Goal: Use online tool/utility: Use online tool/utility

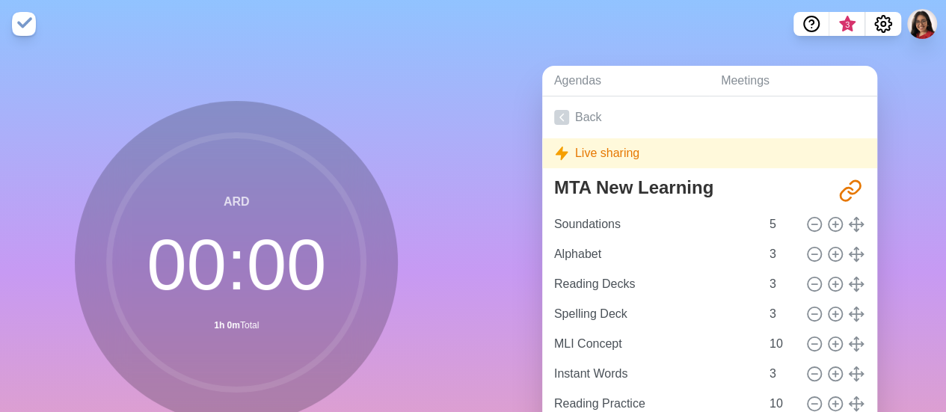
scroll to position [144, 0]
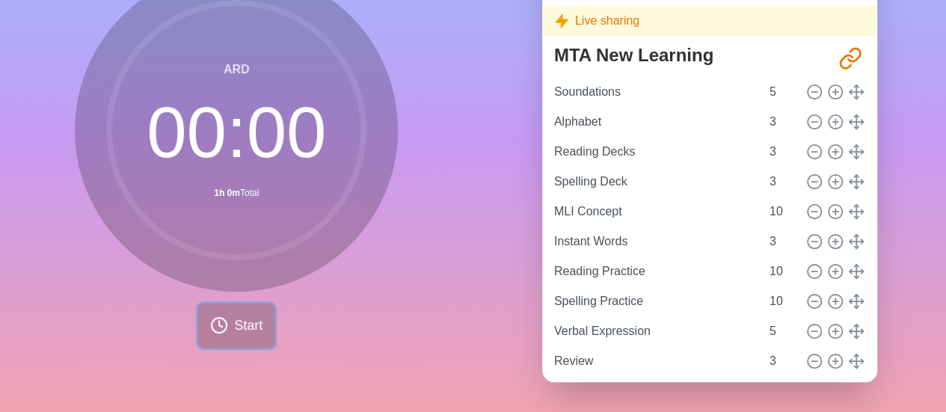
click at [234, 316] on span "Start" at bounding box center [248, 326] width 28 height 20
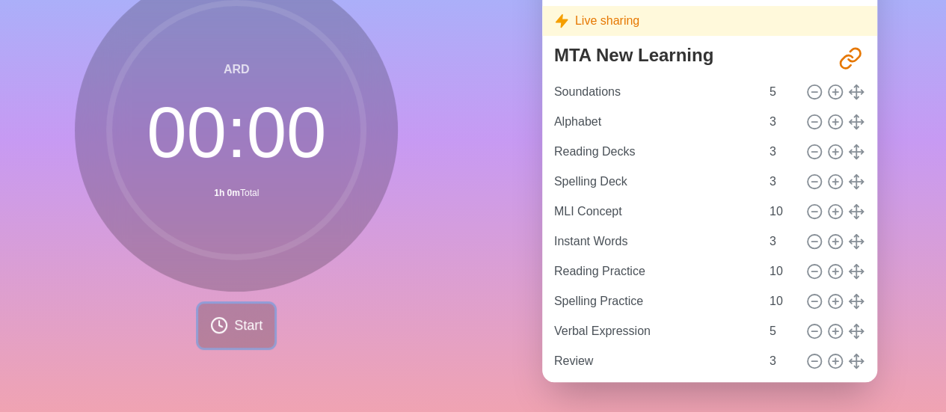
click at [234, 316] on span "Start" at bounding box center [248, 326] width 28 height 20
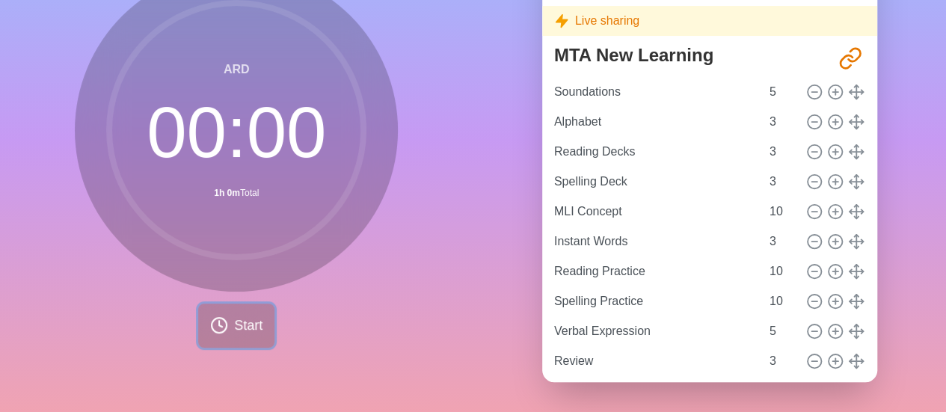
click at [234, 316] on span "Start" at bounding box center [248, 326] width 28 height 20
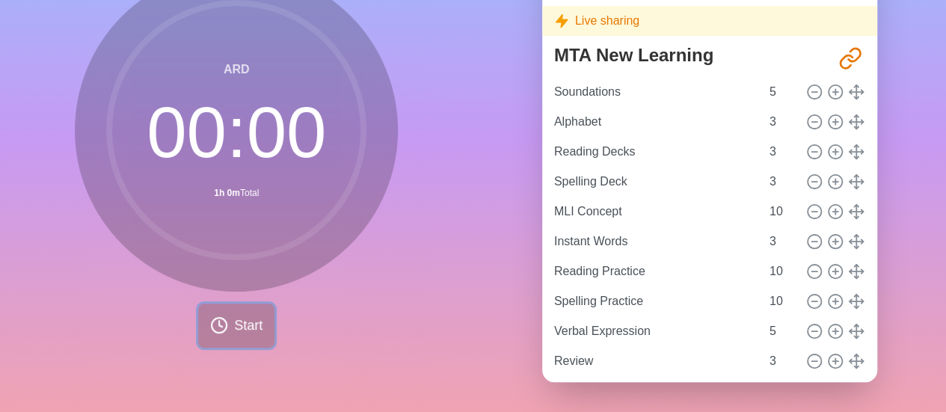
click at [234, 316] on span "Start" at bounding box center [248, 326] width 28 height 20
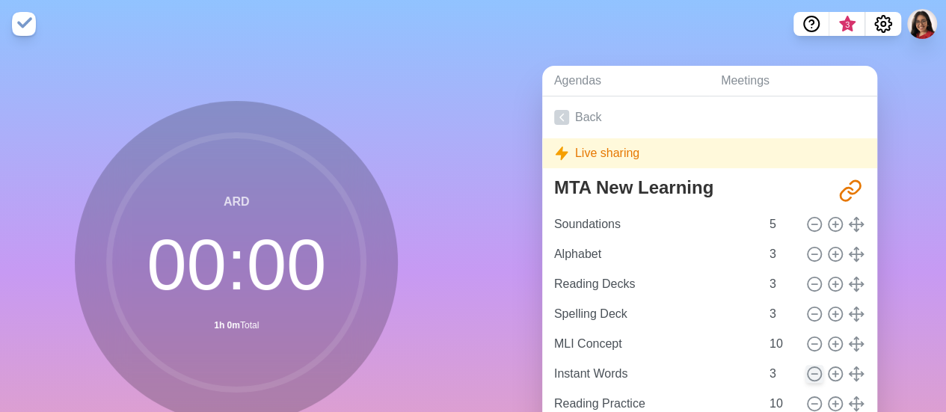
scroll to position [81, 0]
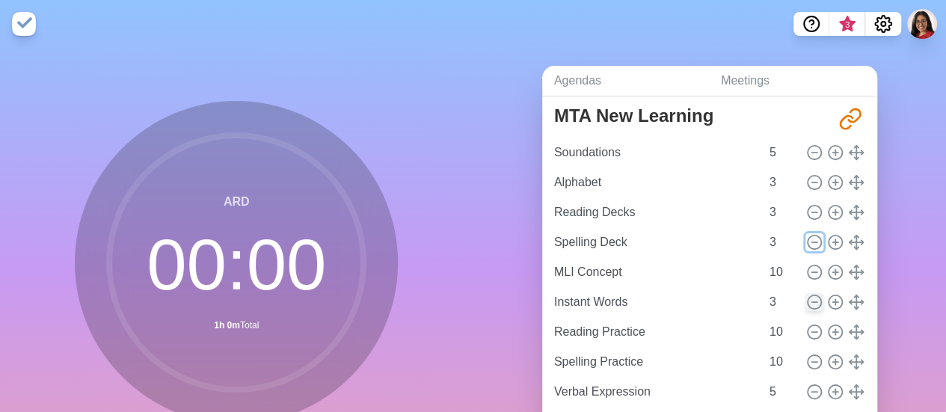
click at [805, 233] on button at bounding box center [814, 242] width 18 height 18
type input "MLI Concept"
type input "10"
type input "Instant Words"
type input "3"
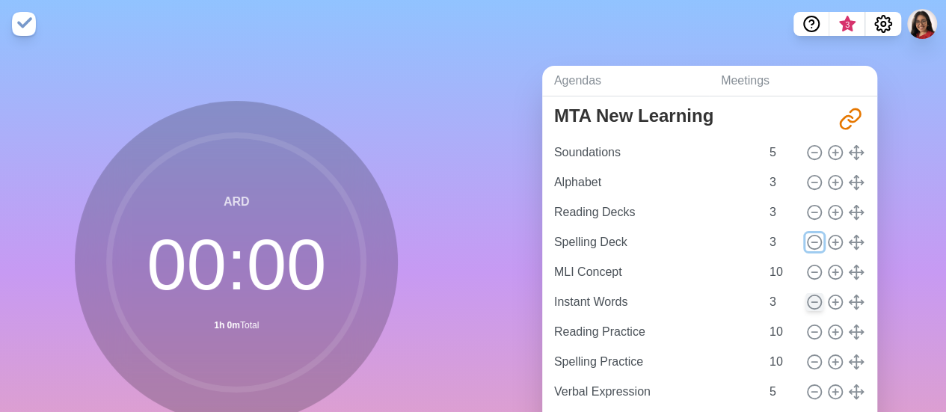
type input "Reading Practice"
type input "10"
type input "Spelling Practice"
type input "Verbal Expression"
type input "5"
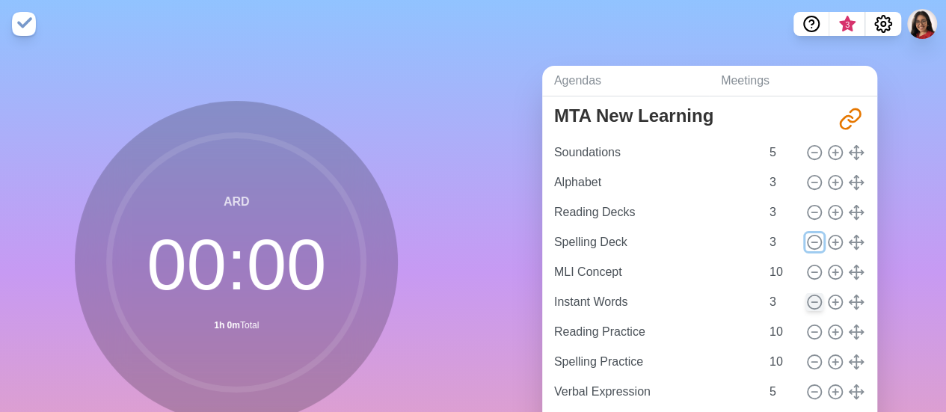
type input "Review"
type input "3"
type input "Listening"
type input "5"
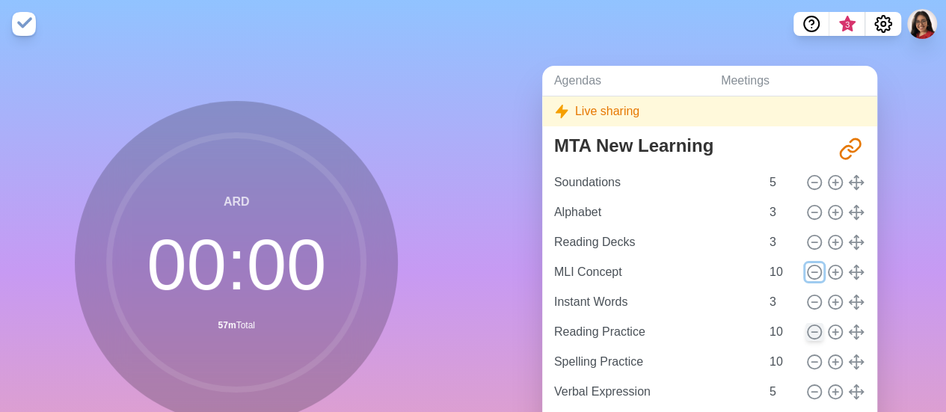
scroll to position [51, 0]
click at [260, 296] on circle at bounding box center [236, 262] width 254 height 254
